Goal: Transaction & Acquisition: Book appointment/travel/reservation

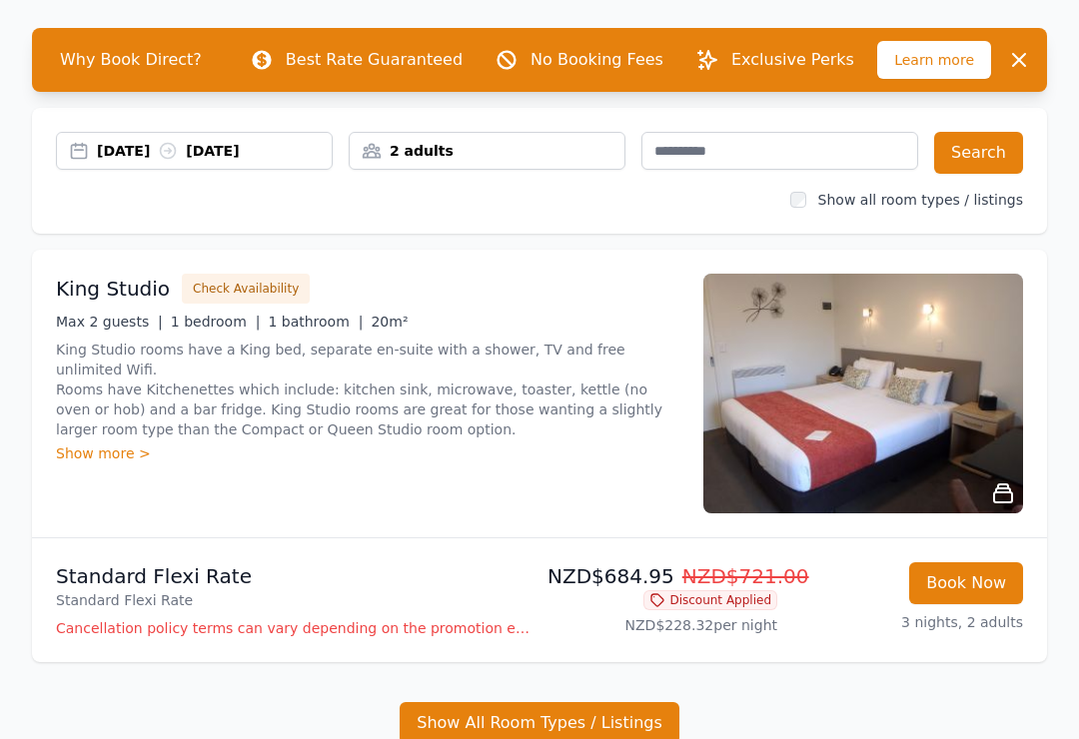
scroll to position [80, 0]
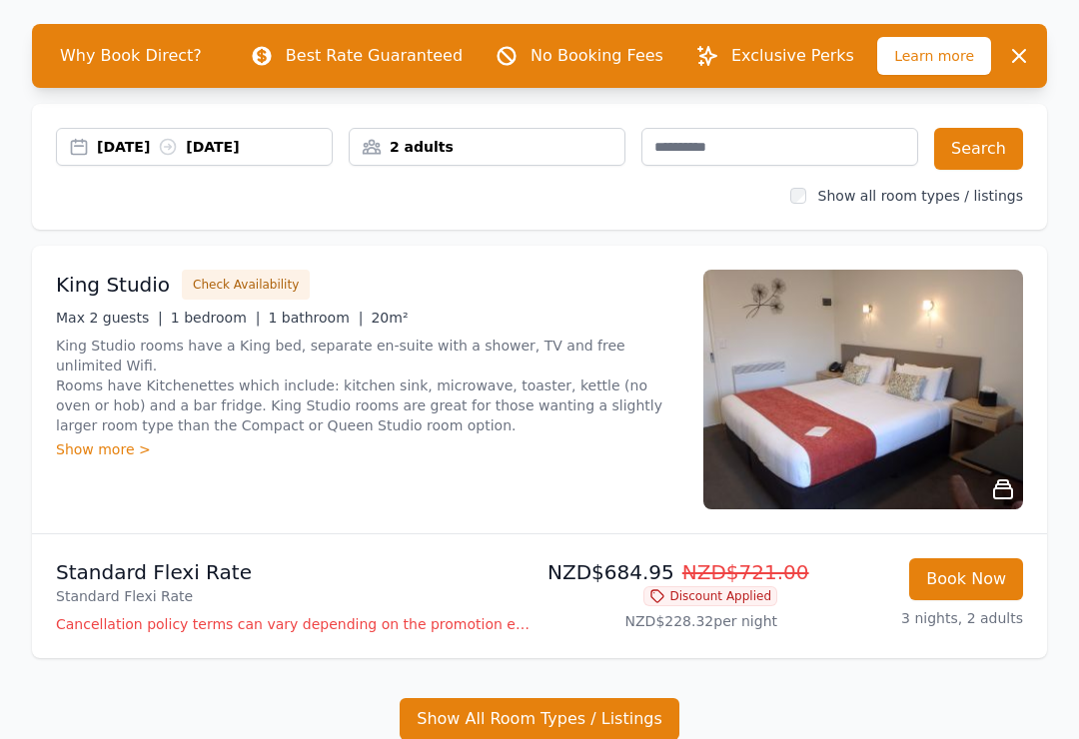
click at [69, 440] on div "Show more >" at bounding box center [367, 450] width 623 height 20
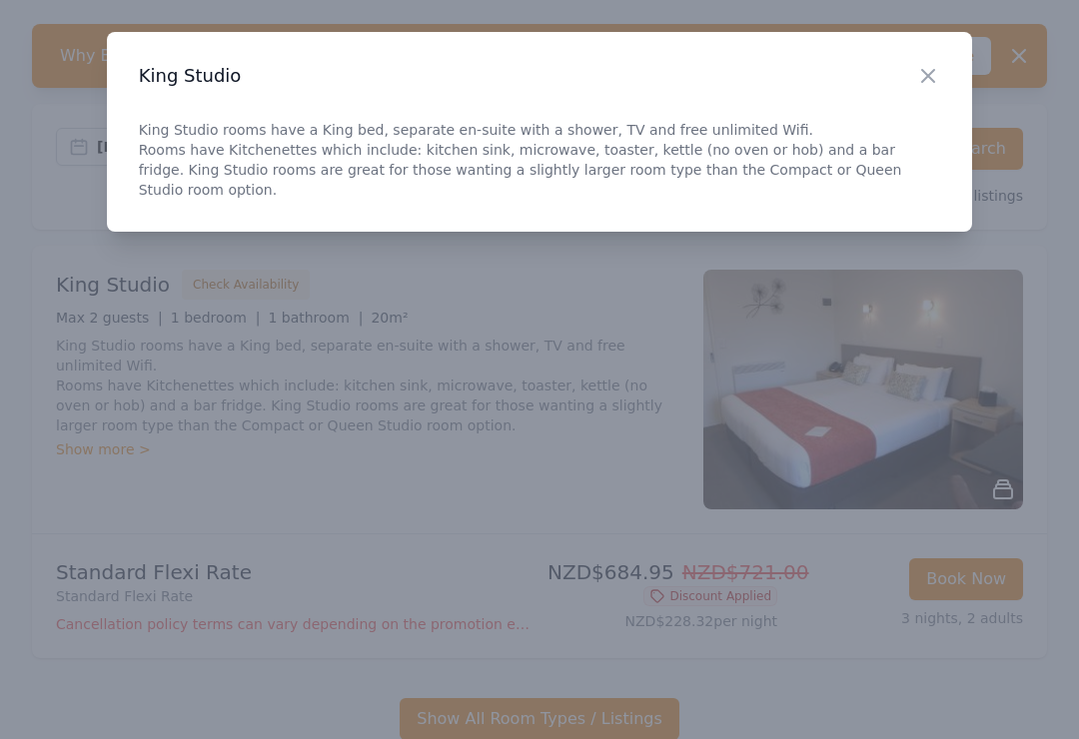
click at [925, 77] on icon "button" at bounding box center [928, 76] width 24 height 24
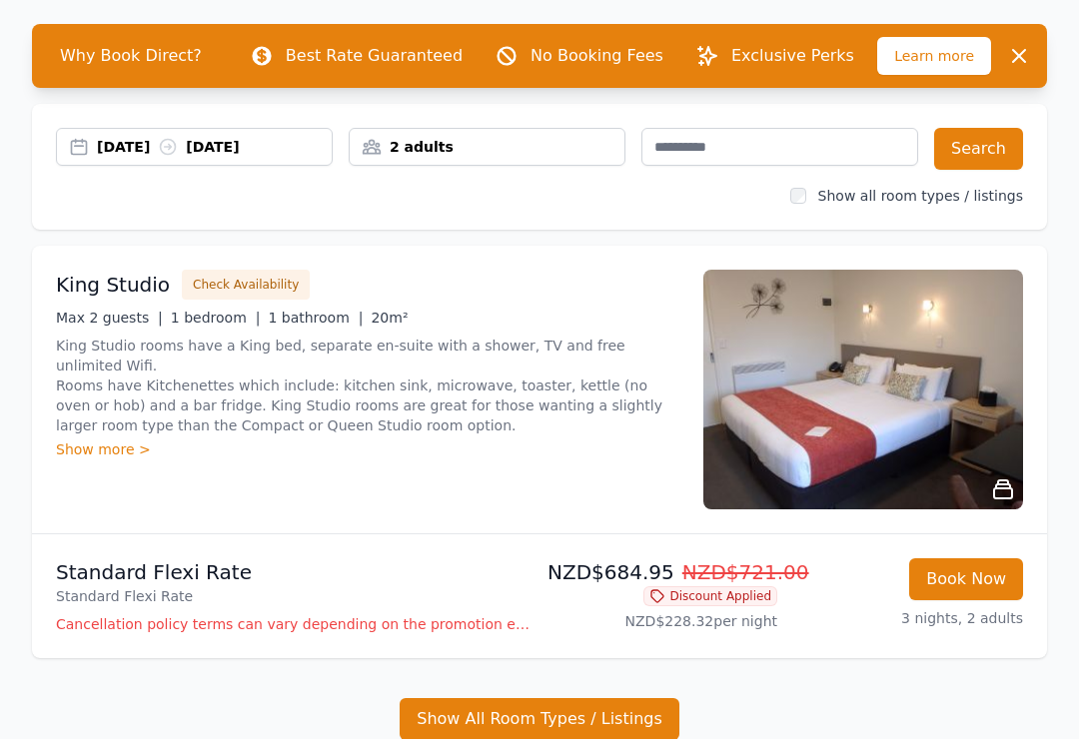
click at [88, 440] on div "Show more >" at bounding box center [367, 450] width 623 height 20
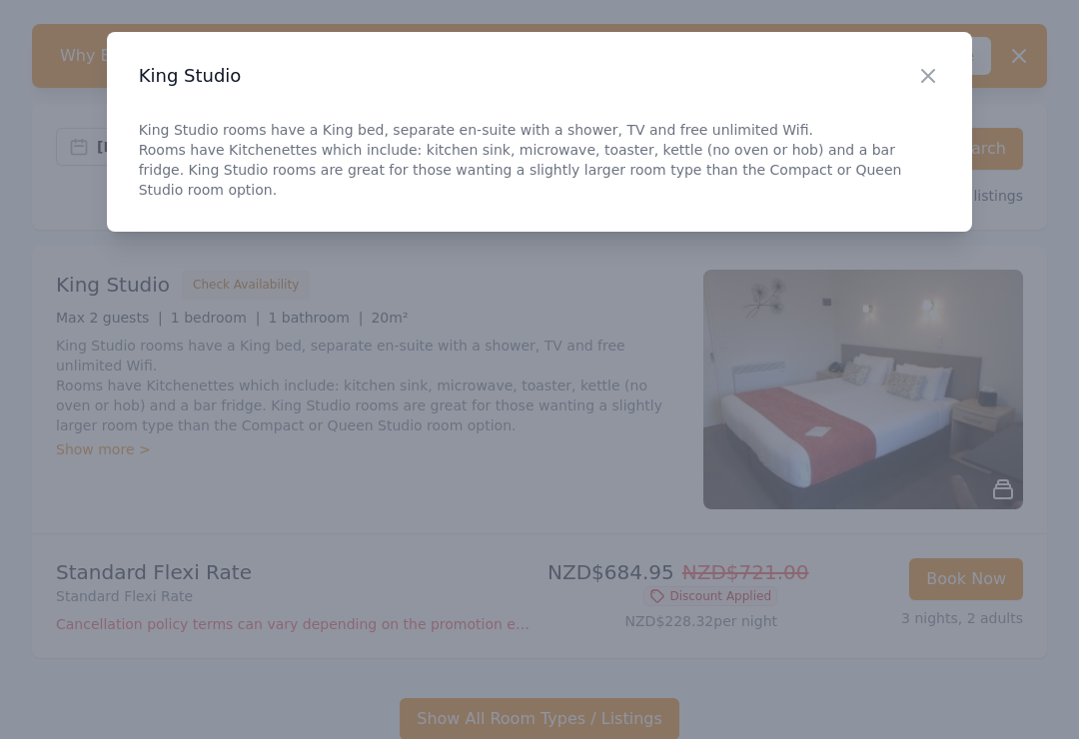
click at [934, 73] on icon "button" at bounding box center [928, 76] width 24 height 24
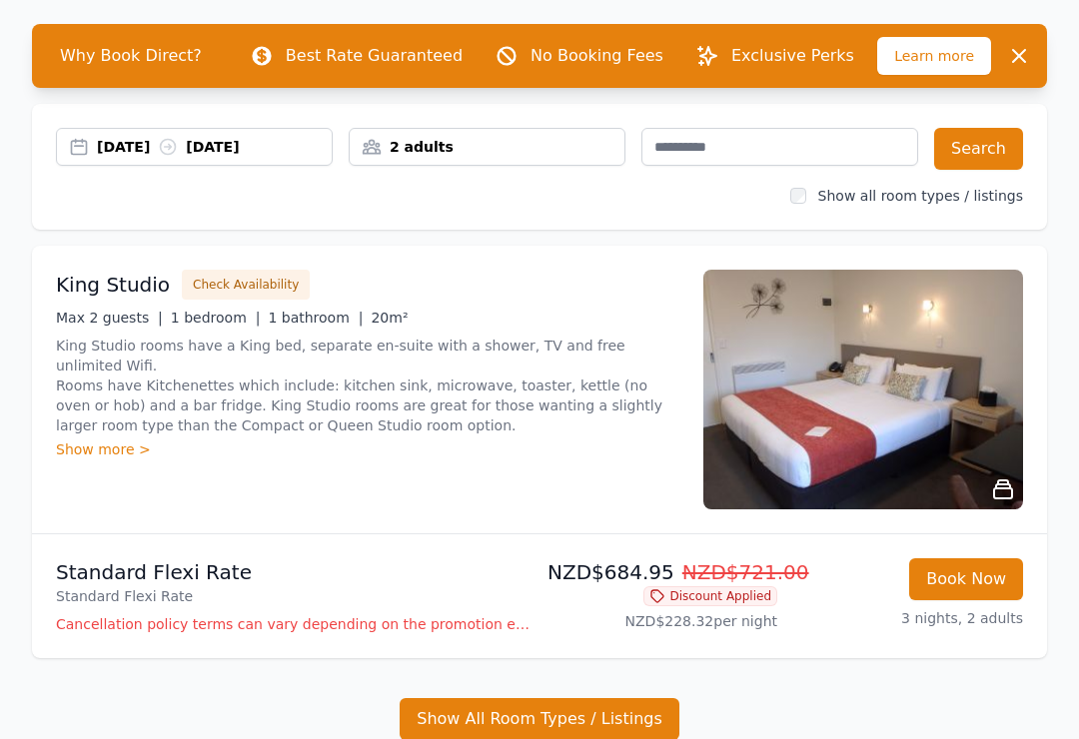
click at [100, 440] on div "Show more >" at bounding box center [367, 450] width 623 height 20
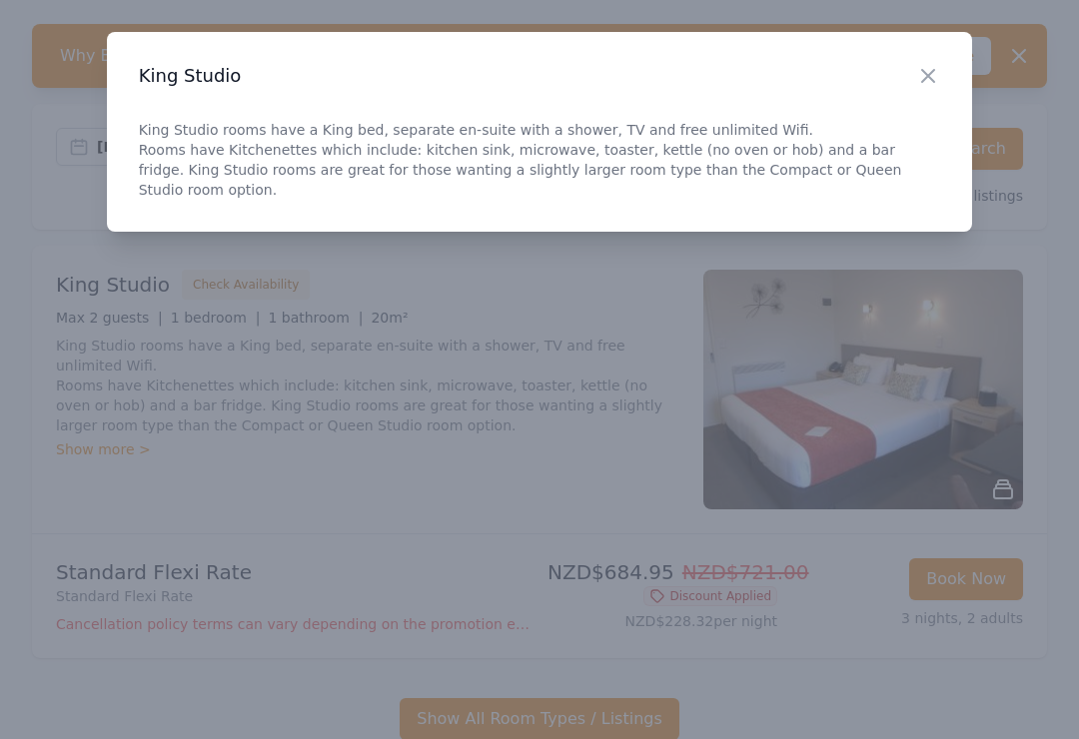
click at [931, 80] on icon "button" at bounding box center [928, 76] width 12 height 12
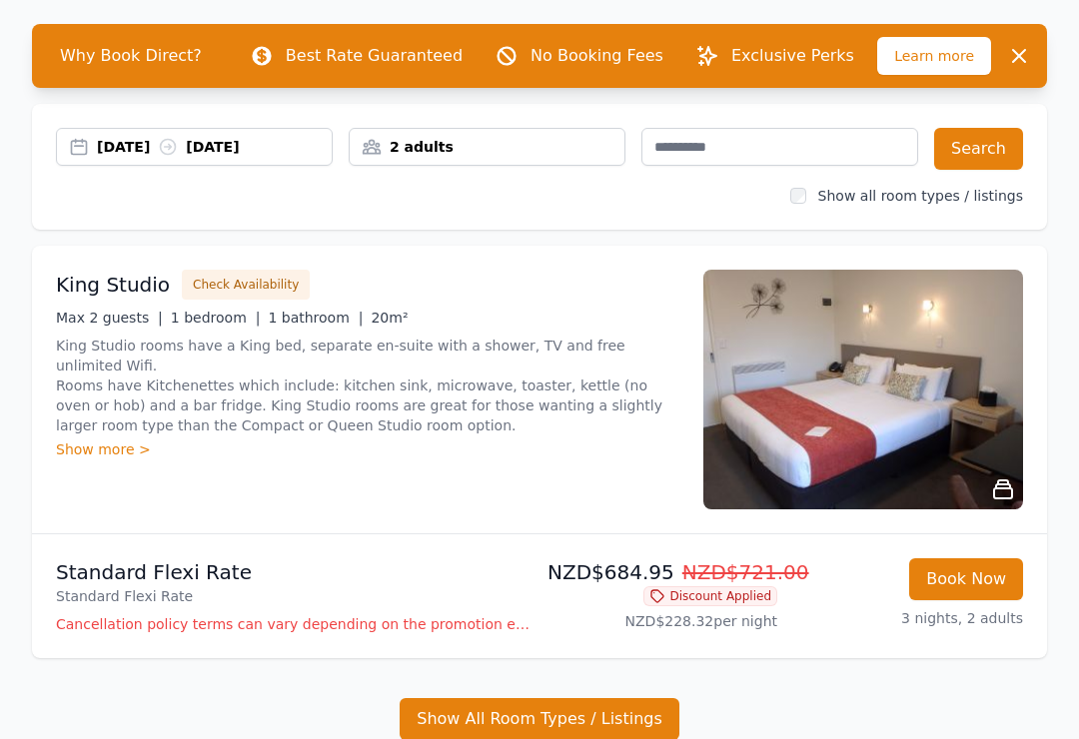
click at [101, 295] on h3 "King Studio" at bounding box center [113, 285] width 114 height 28
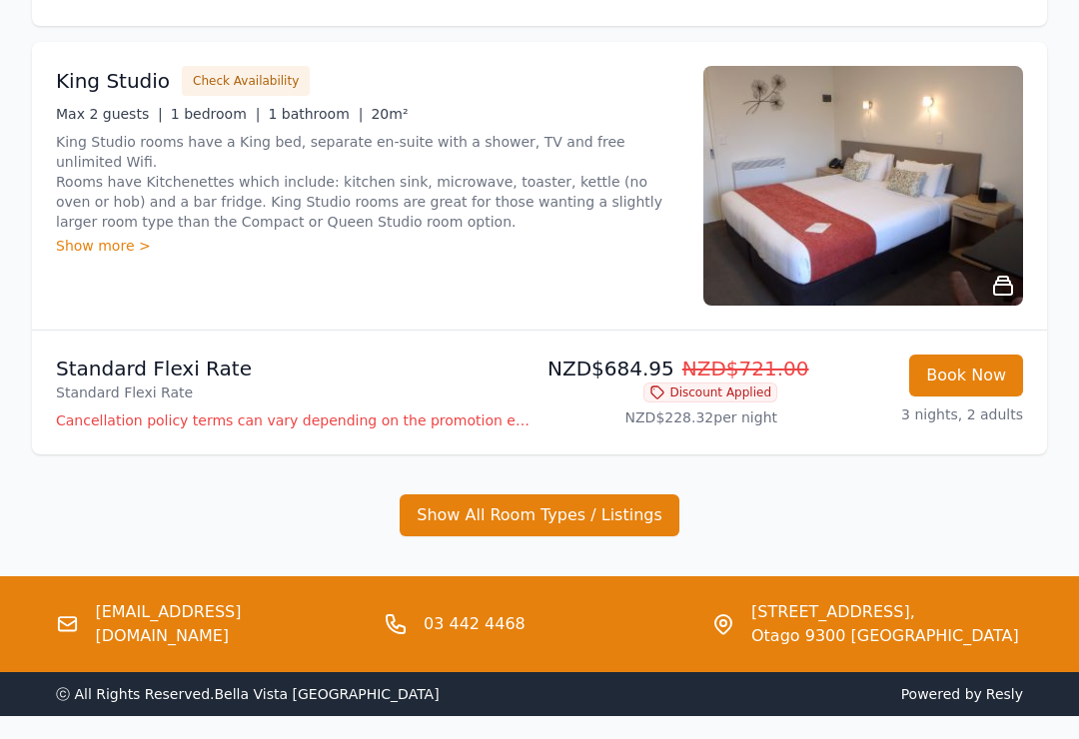
scroll to position [284, 0]
click at [453, 527] on button "Show All Room Types / Listings" at bounding box center [540, 516] width 280 height 42
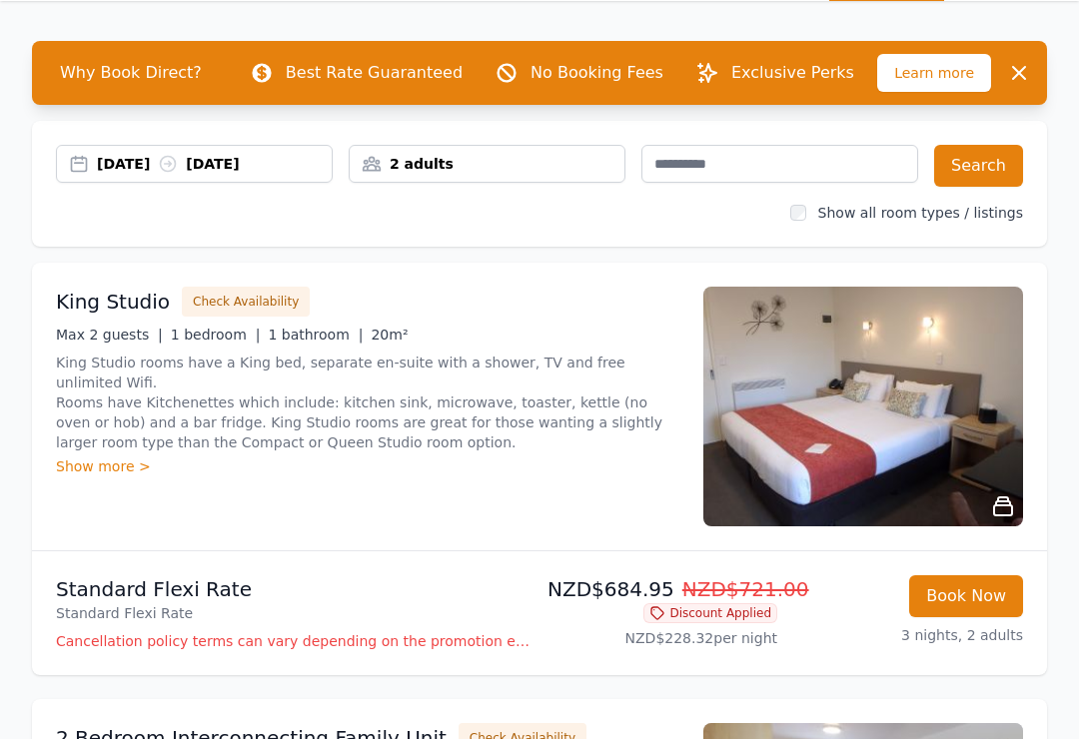
scroll to position [0, 0]
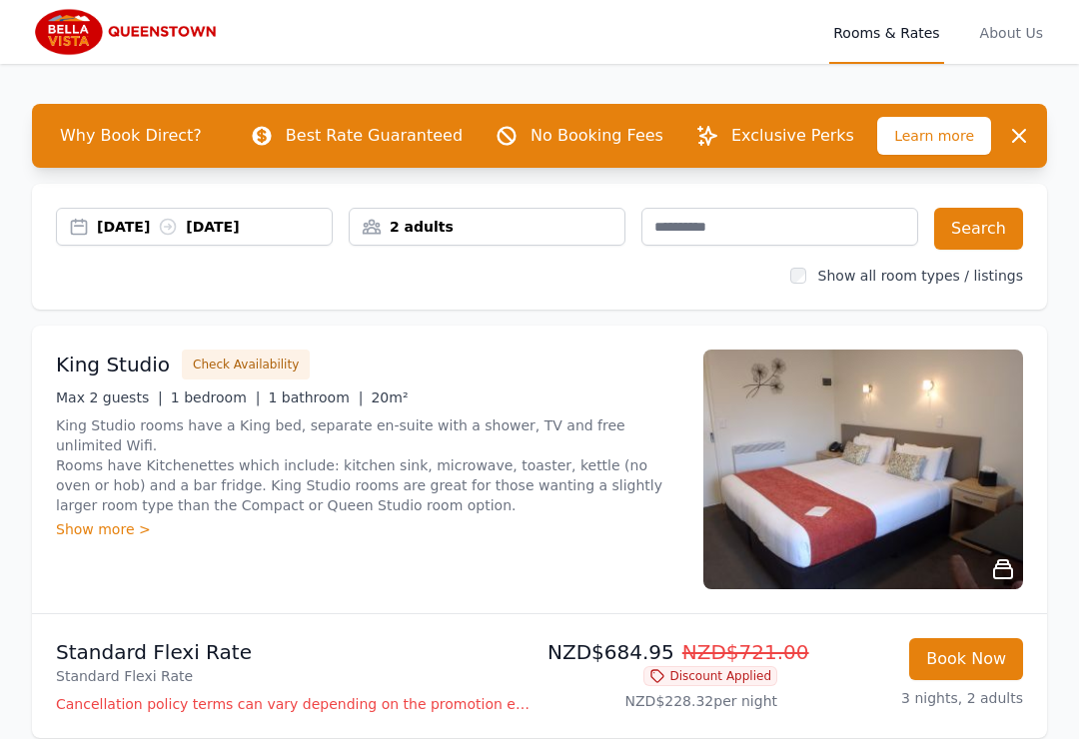
click at [420, 233] on div "2 adults" at bounding box center [487, 227] width 275 height 20
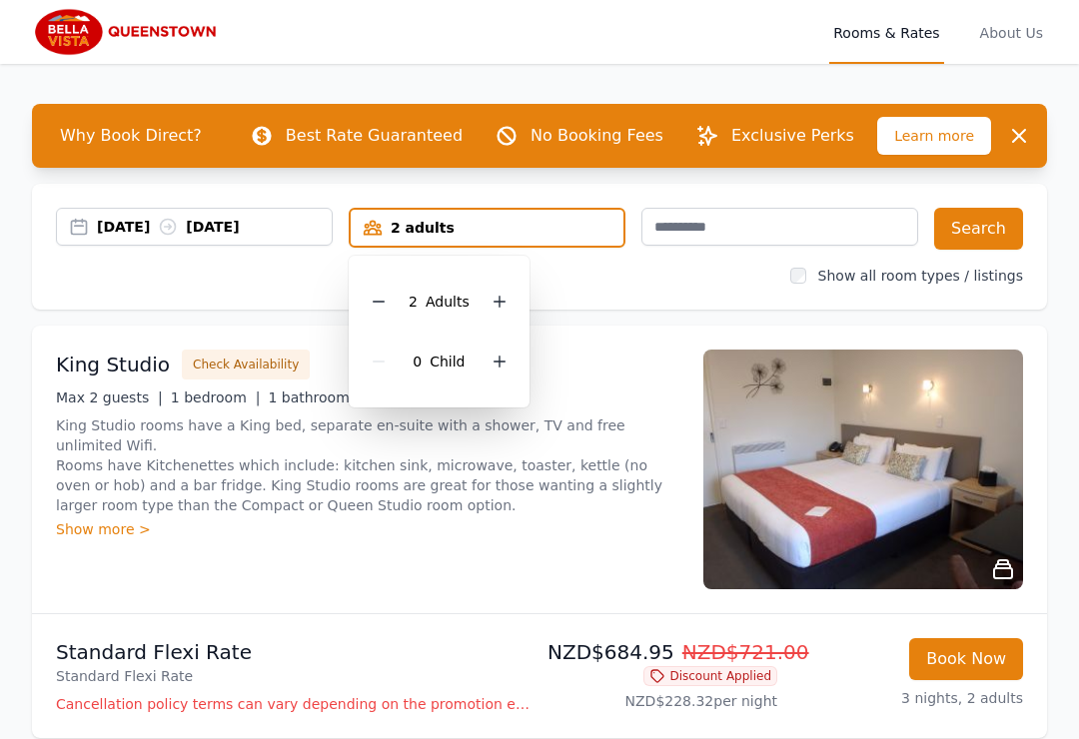
click at [386, 311] on div at bounding box center [379, 302] width 28 height 28
click at [495, 374] on div at bounding box center [492, 362] width 28 height 28
click at [484, 365] on icon at bounding box center [492, 362] width 16 height 16
click at [964, 225] on button "Search" at bounding box center [978, 229] width 89 height 42
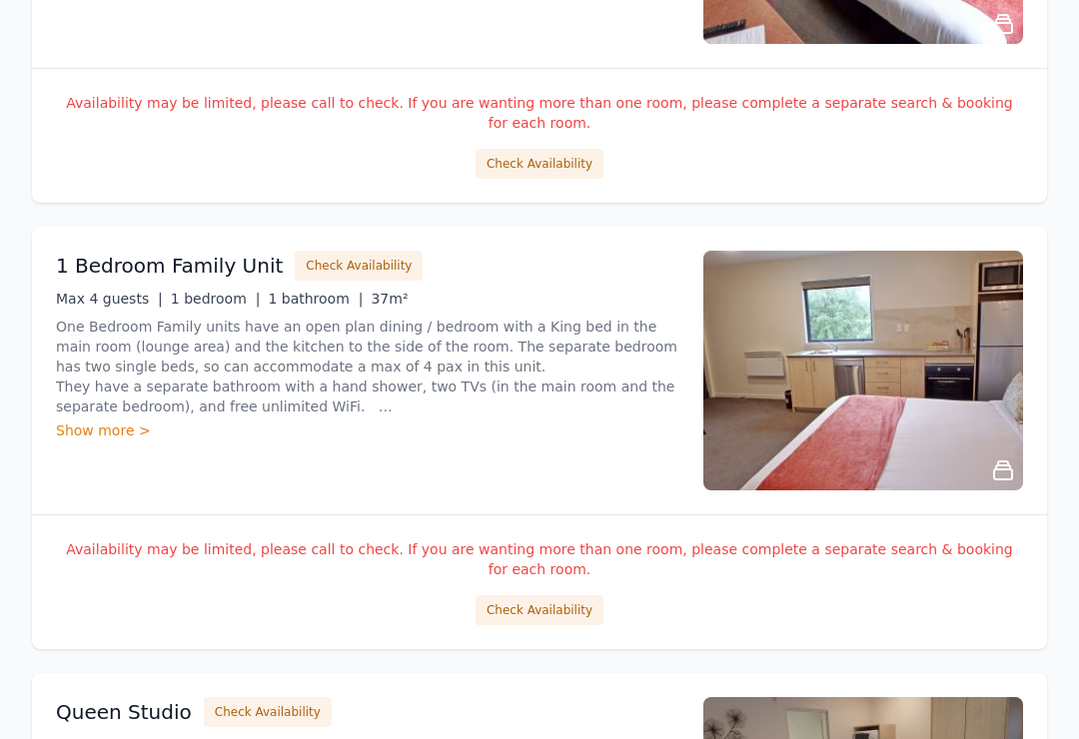
scroll to position [2851, 0]
